Goal: Transaction & Acquisition: Subscribe to service/newsletter

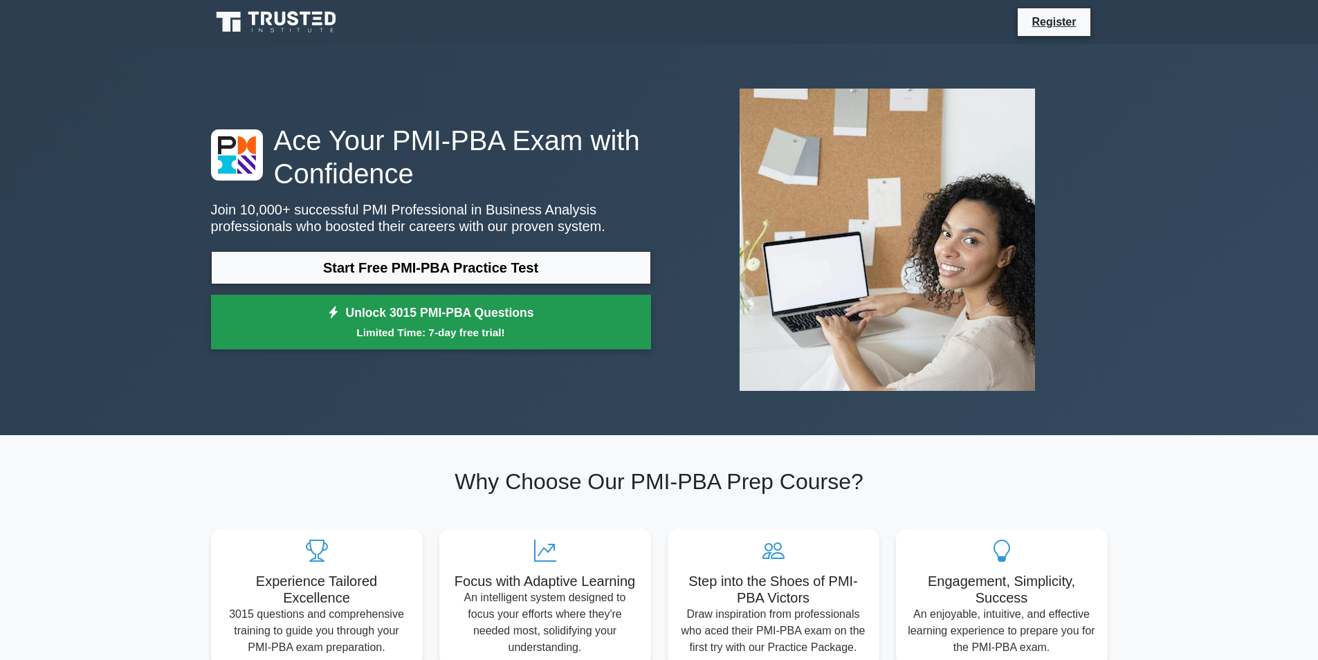
click at [278, 316] on link "Unlock 3015 PMI-PBA Questions Limited Time: 7-day free trial!" at bounding box center [431, 322] width 440 height 55
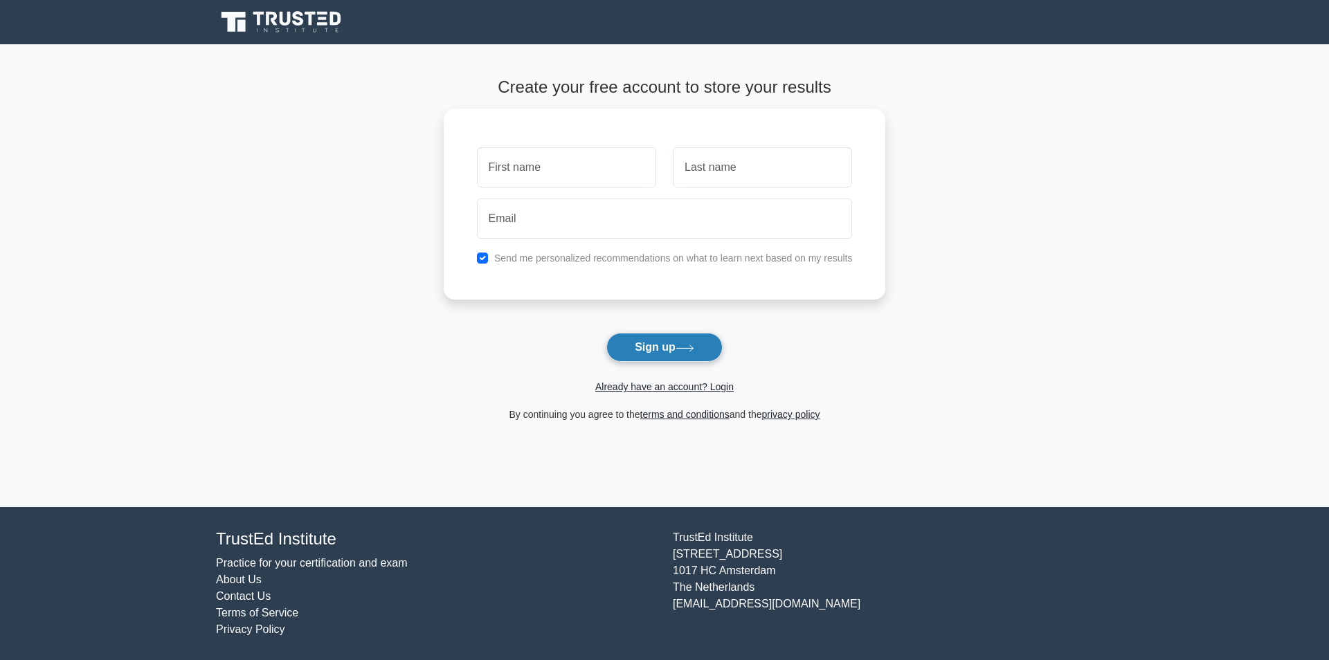
click at [672, 343] on button "Sign up" at bounding box center [664, 347] width 116 height 29
click at [622, 352] on button "Sign up" at bounding box center [664, 347] width 116 height 29
click at [606, 357] on button "Sign up" at bounding box center [664, 347] width 116 height 29
